Goal: Check status: Check status

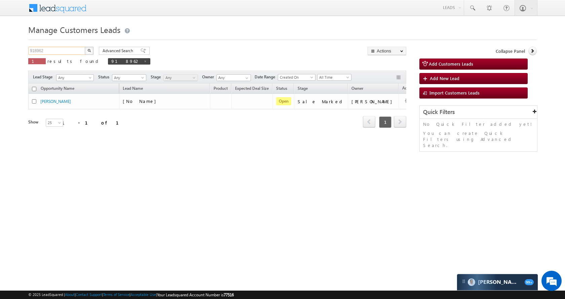
click at [69, 50] on input "918962" at bounding box center [56, 51] width 57 height 8
paste input "05835"
click at [85, 52] on button "button" at bounding box center [89, 51] width 9 height 8
click at [56, 54] on input "905835" at bounding box center [56, 51] width 57 height 8
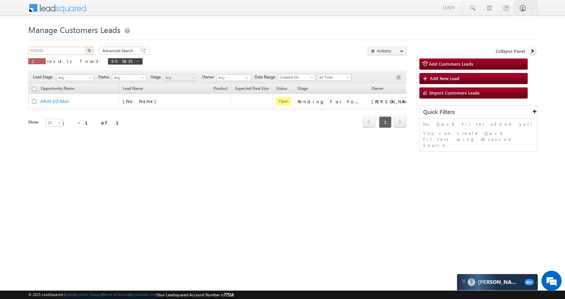
click at [56, 54] on input "905835" at bounding box center [56, 51] width 57 height 8
paste input "1892"
click at [91, 52] on button "button" at bounding box center [89, 51] width 9 height 8
click at [53, 52] on input "918925" at bounding box center [56, 51] width 57 height 8
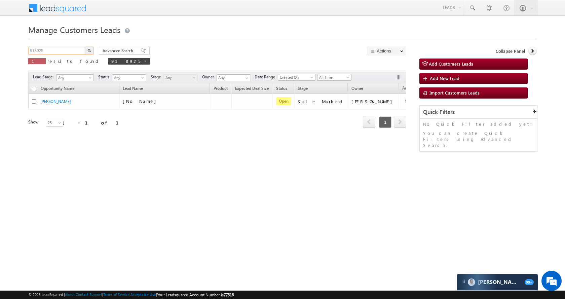
paste input "879294"
type input "879294"
click at [85, 51] on button "button" at bounding box center [89, 51] width 9 height 8
click at [54, 51] on input "879294" at bounding box center [56, 51] width 57 height 8
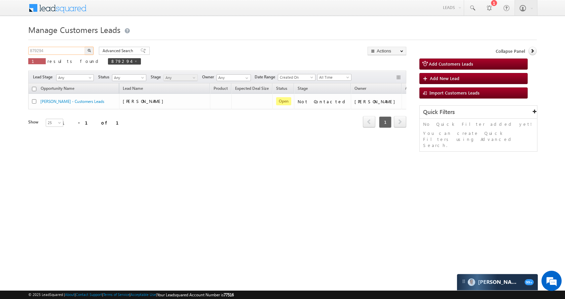
click at [54, 51] on input "879294" at bounding box center [56, 51] width 57 height 8
paste input "68338"
type input "868338"
click at [90, 50] on img "button" at bounding box center [88, 50] width 3 height 3
